Goal: Check status

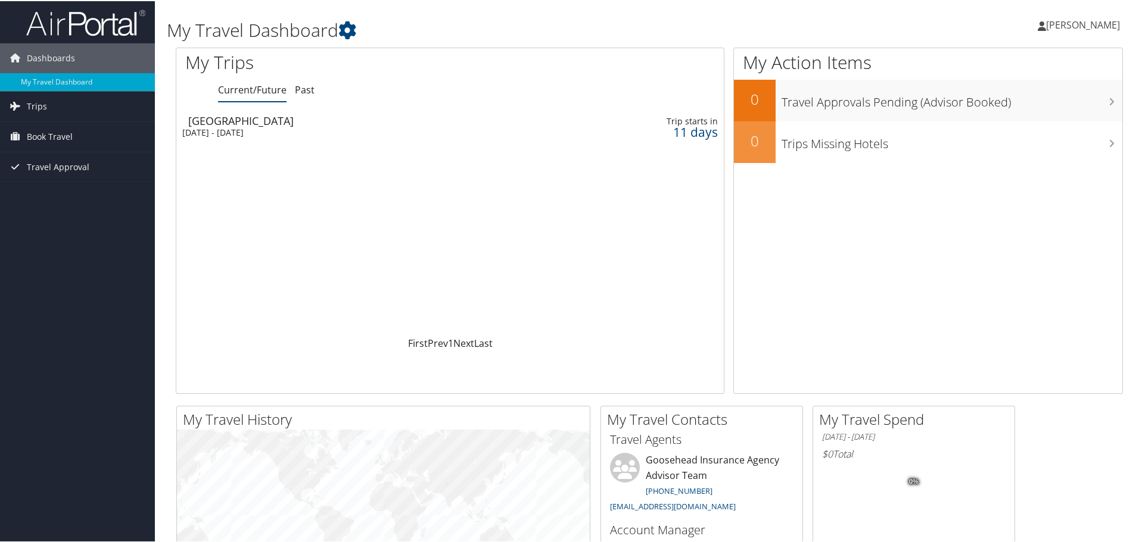
click at [269, 132] on div "[DATE] - [DATE]" at bounding box center [354, 131] width 345 height 11
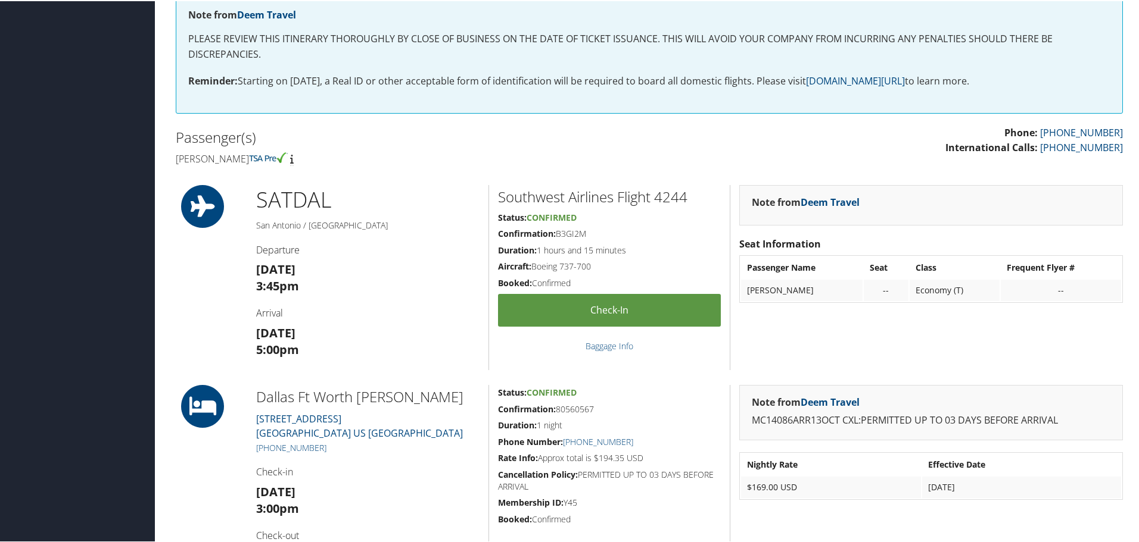
scroll to position [215, 0]
